Goal: Information Seeking & Learning: Learn about a topic

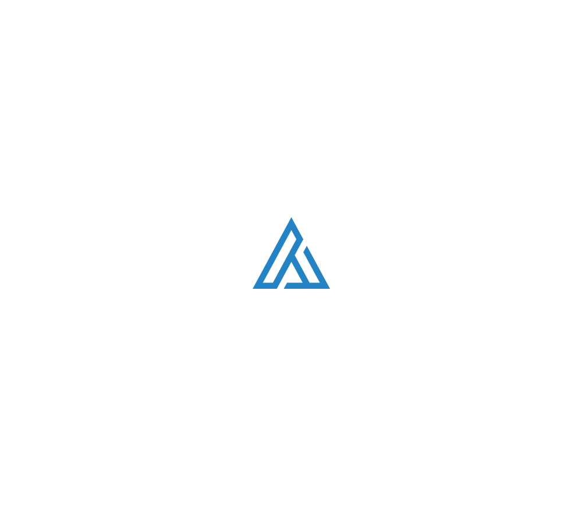
scroll to position [2393, 0]
